Goal: Task Accomplishment & Management: Use online tool/utility

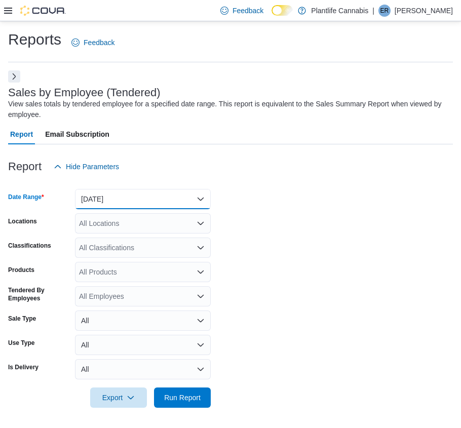
click at [187, 203] on button "[DATE]" at bounding box center [143, 199] width 136 height 20
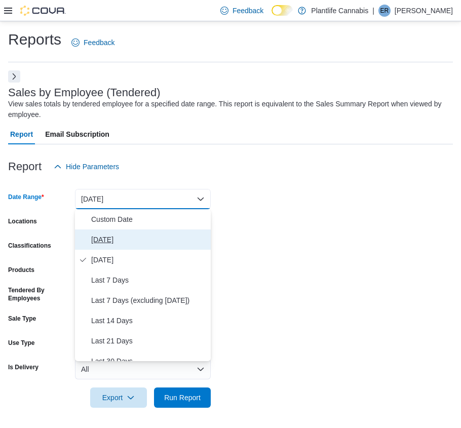
click at [140, 233] on button "[DATE]" at bounding box center [143, 240] width 136 height 20
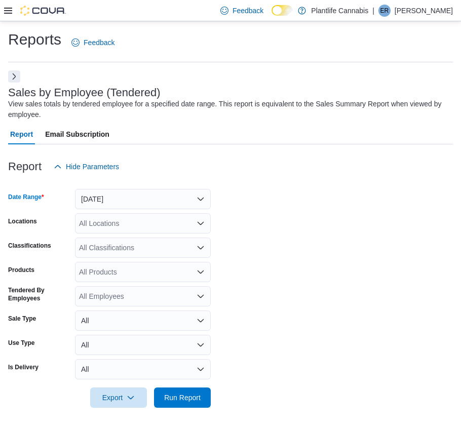
click at [142, 231] on div "All Locations" at bounding box center [143, 223] width 136 height 20
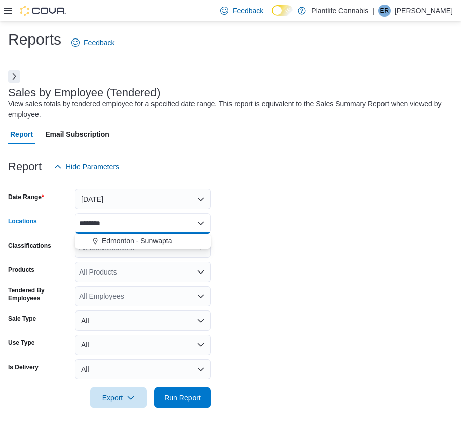
type input "********"
click at [202, 383] on div at bounding box center [230, 384] width 445 height 8
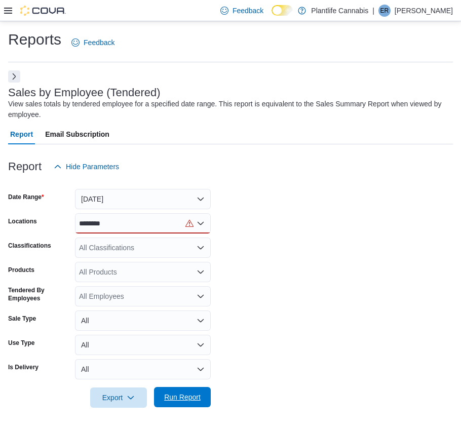
click at [201, 388] on span "Run Report" at bounding box center [182, 397] width 45 height 20
click at [144, 228] on div "********" at bounding box center [143, 223] width 136 height 20
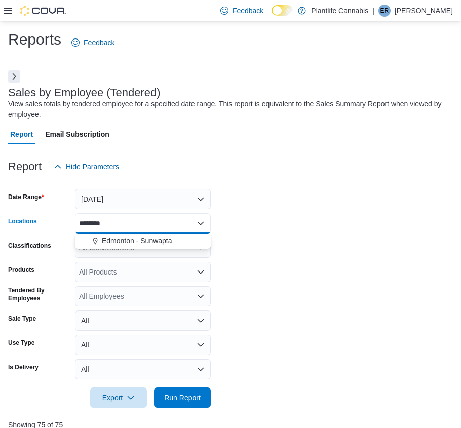
click at [179, 245] on div "Edmonton - Sunwapta" at bounding box center [143, 241] width 124 height 10
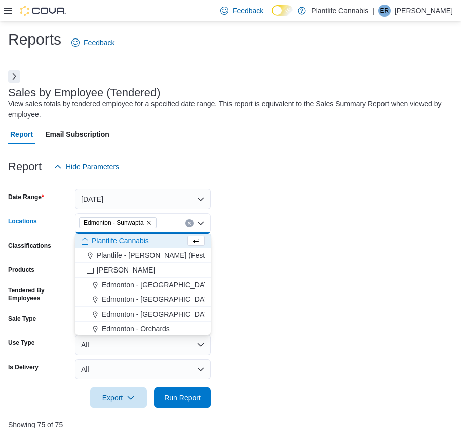
click at [268, 270] on form "Date Range [DATE] Locations [GEOGRAPHIC_DATA] - [GEOGRAPHIC_DATA] Combo box. Se…" at bounding box center [230, 292] width 445 height 231
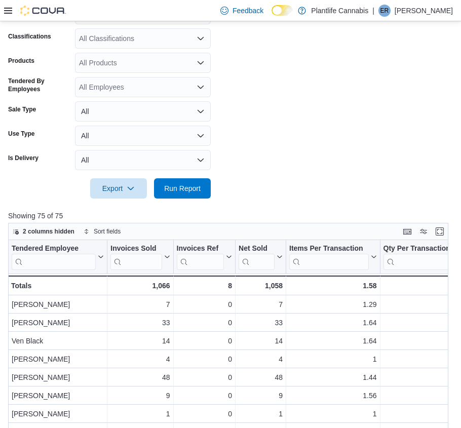
scroll to position [212, 0]
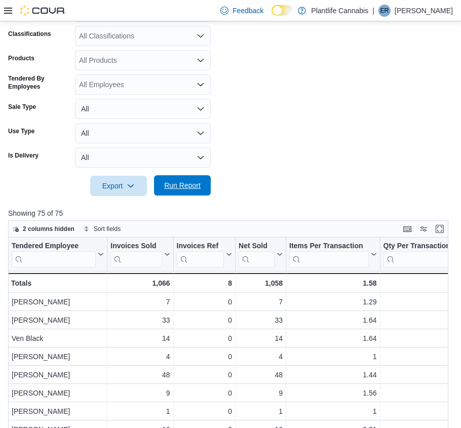
click at [190, 188] on span "Run Report" at bounding box center [182, 186] width 37 height 10
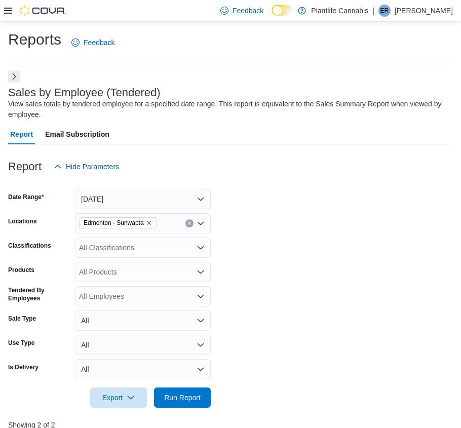
click at [125, 246] on div "All Classifications" at bounding box center [143, 248] width 136 height 20
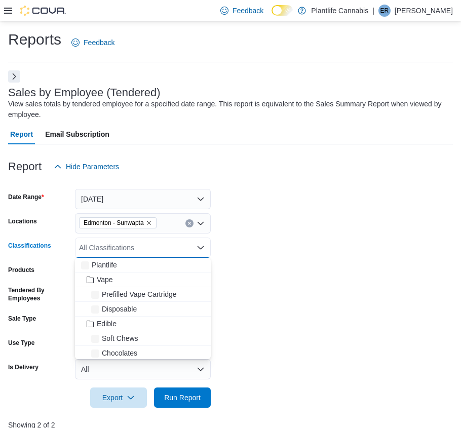
click at [125, 246] on div "All Classifications" at bounding box center [143, 248] width 136 height 20
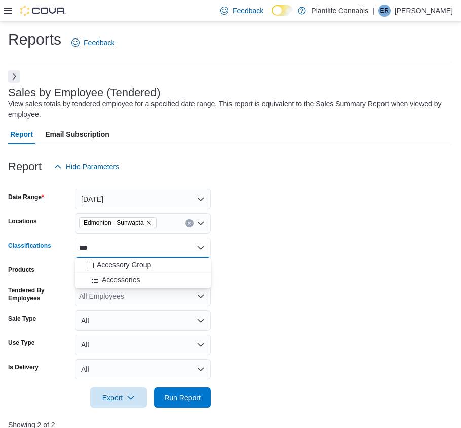
type input "***"
click at [142, 269] on span "Accessory Group" at bounding box center [124, 265] width 54 height 10
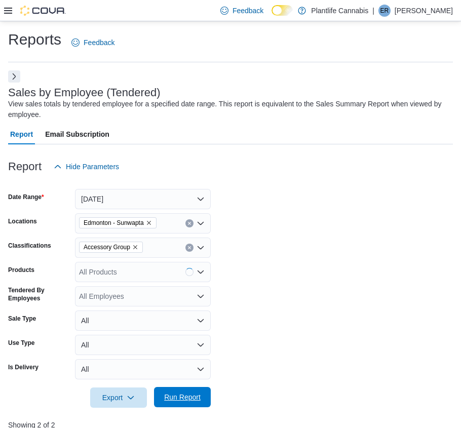
click at [194, 401] on span "Run Report" at bounding box center [182, 397] width 37 height 10
